Goal: Task Accomplishment & Management: Use online tool/utility

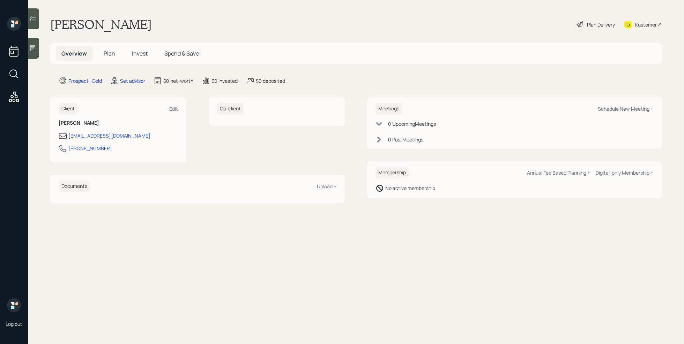
click at [31, 48] on icon at bounding box center [32, 48] width 7 height 7
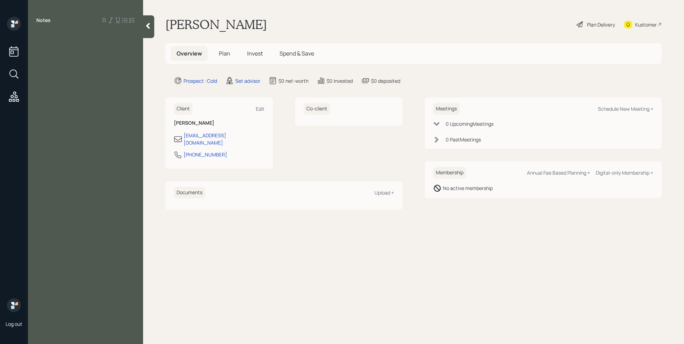
drag, startPoint x: 52, startPoint y: 45, endPoint x: 53, endPoint y: 40, distance: 4.9
click at [53, 41] on div "Notes" at bounding box center [85, 176] width 115 height 319
click at [53, 38] on div at bounding box center [85, 36] width 98 height 8
click at [44, 66] on div at bounding box center [85, 67] width 98 height 8
click at [103, 93] on div "Notes Age [DEMOGRAPHIC_DATA] in moderate health Assets income Annuities - 1900 …" at bounding box center [85, 176] width 115 height 319
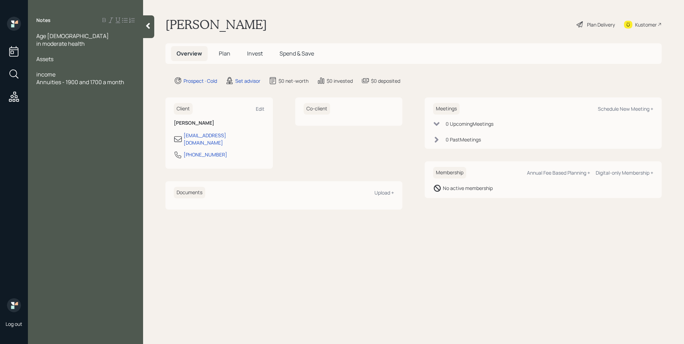
click at [130, 78] on div "Annuities - 1900 and 1700 a month" at bounding box center [85, 82] width 98 height 8
click at [55, 65] on div at bounding box center [85, 67] width 98 height 8
click at [42, 65] on span "SAvings" at bounding box center [46, 67] width 20 height 8
click at [75, 68] on div "Savings" at bounding box center [85, 67] width 98 height 8
click at [63, 56] on div "Assets" at bounding box center [85, 59] width 98 height 8
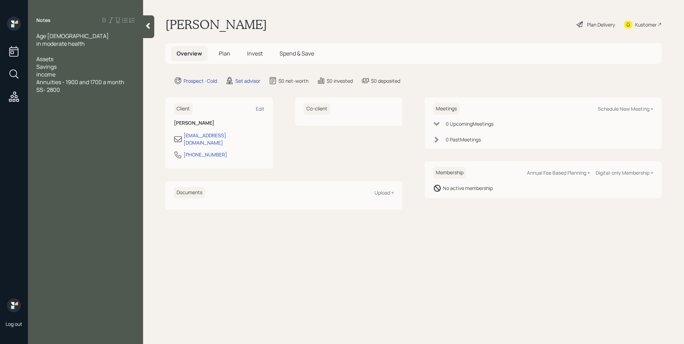
click at [67, 67] on div "Savings" at bounding box center [85, 67] width 98 height 8
click at [67, 60] on div "Assets" at bounding box center [85, 59] width 98 height 8
click at [78, 75] on div "Savings 100k" at bounding box center [85, 75] width 98 height 8
click at [76, 66] on div "annuities" at bounding box center [85, 67] width 98 height 8
click at [54, 76] on span "checkig" at bounding box center [46, 75] width 20 height 8
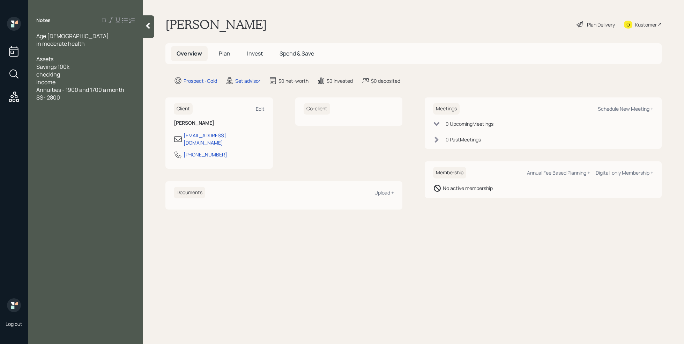
click at [70, 74] on div "checking" at bounding box center [85, 75] width 98 height 8
click at [89, 106] on div "SS- 2800" at bounding box center [85, 105] width 98 height 8
click at [108, 137] on span "how to invest some of hismmoney but keep it liquid" at bounding box center [84, 139] width 97 height 15
click at [76, 147] on div "how to invest some of his money but keep it liquid" at bounding box center [85, 139] width 98 height 15
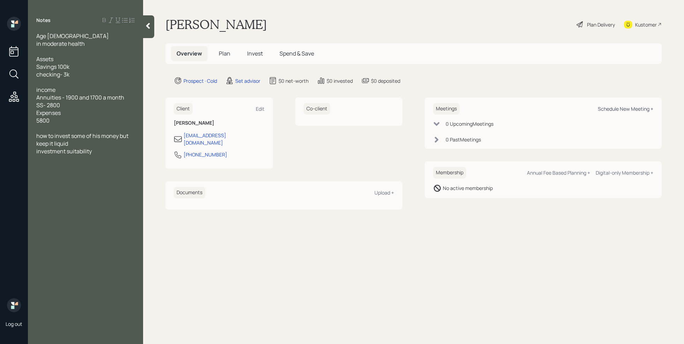
click at [636, 109] on div "Schedule New Meeting +" at bounding box center [626, 108] width 56 height 7
select select "round-[PERSON_NAME]"
